Goal: Information Seeking & Learning: Learn about a topic

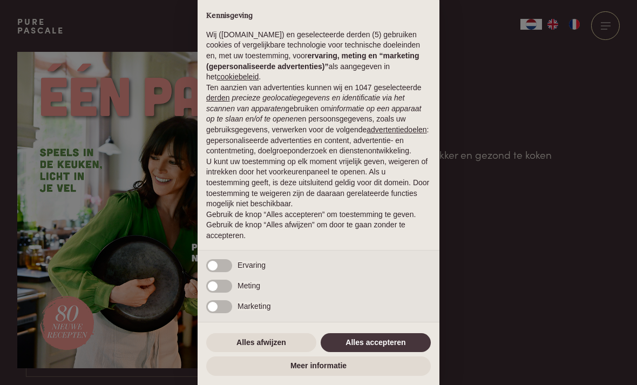
click at [262, 347] on button "Alles afwijzen" at bounding box center [261, 342] width 110 height 19
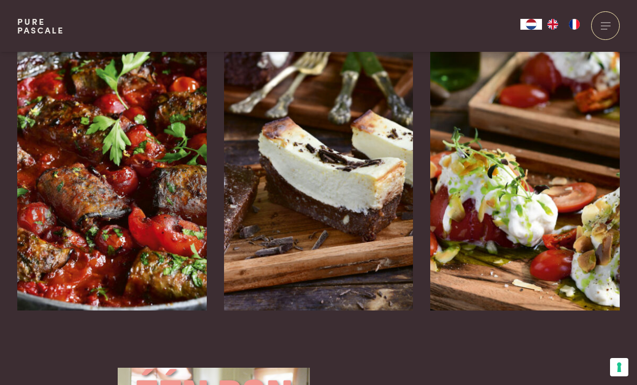
scroll to position [1746, 0]
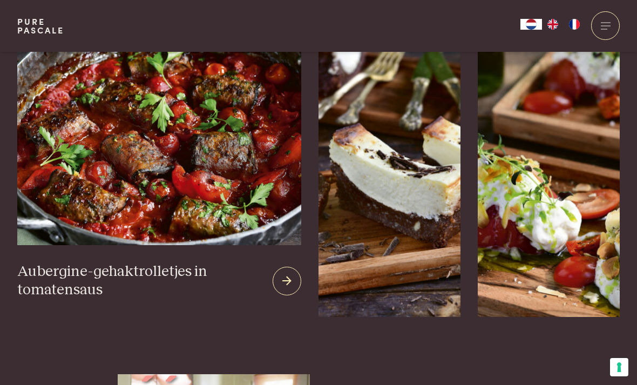
click at [111, 193] on img at bounding box center [159, 119] width 284 height 252
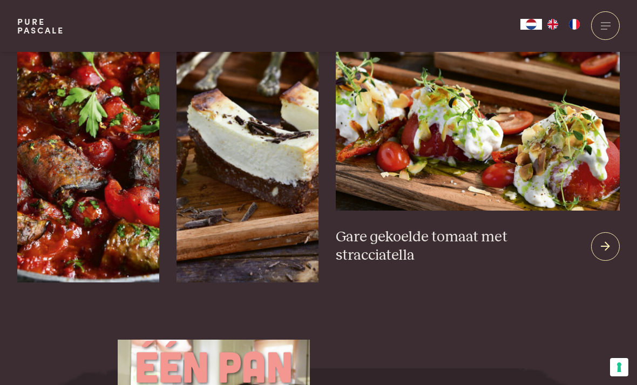
click at [552, 168] on img at bounding box center [478, 84] width 284 height 252
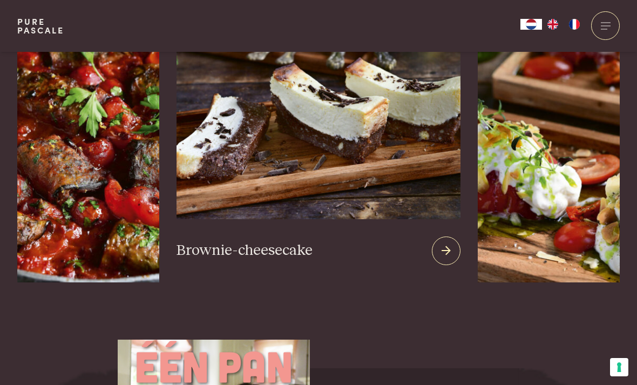
click at [341, 149] on img at bounding box center [319, 88] width 284 height 261
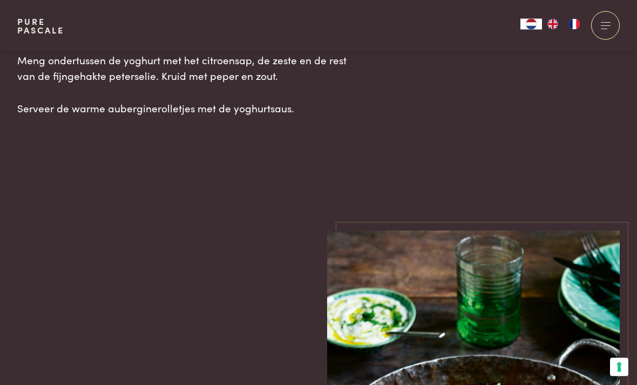
scroll to position [1701, 0]
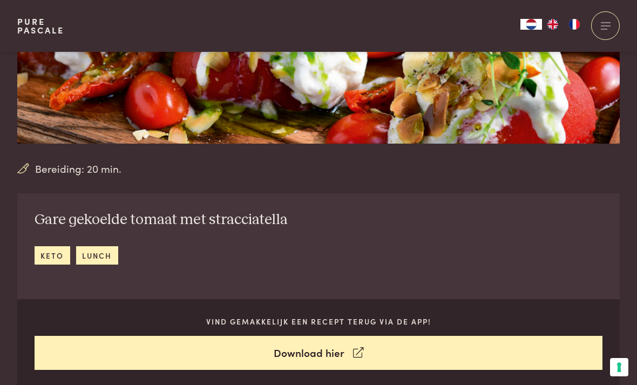
scroll to position [245, 0]
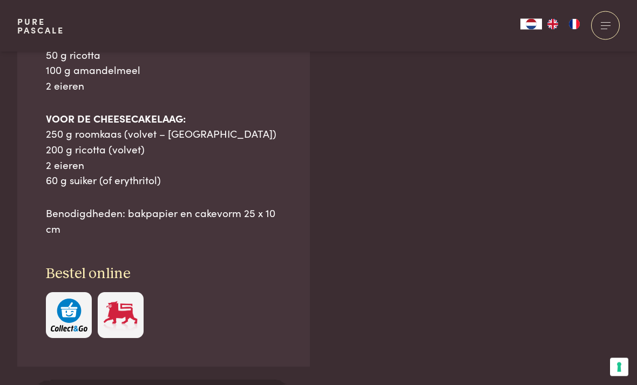
scroll to position [919, 0]
